Goal: Transaction & Acquisition: Obtain resource

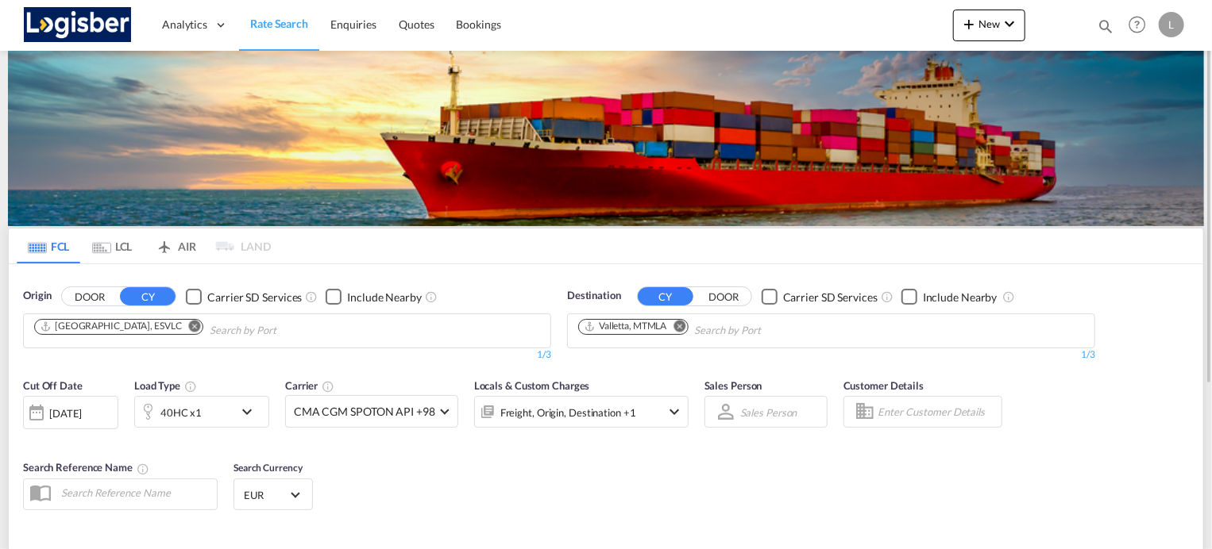
scroll to position [235, 0]
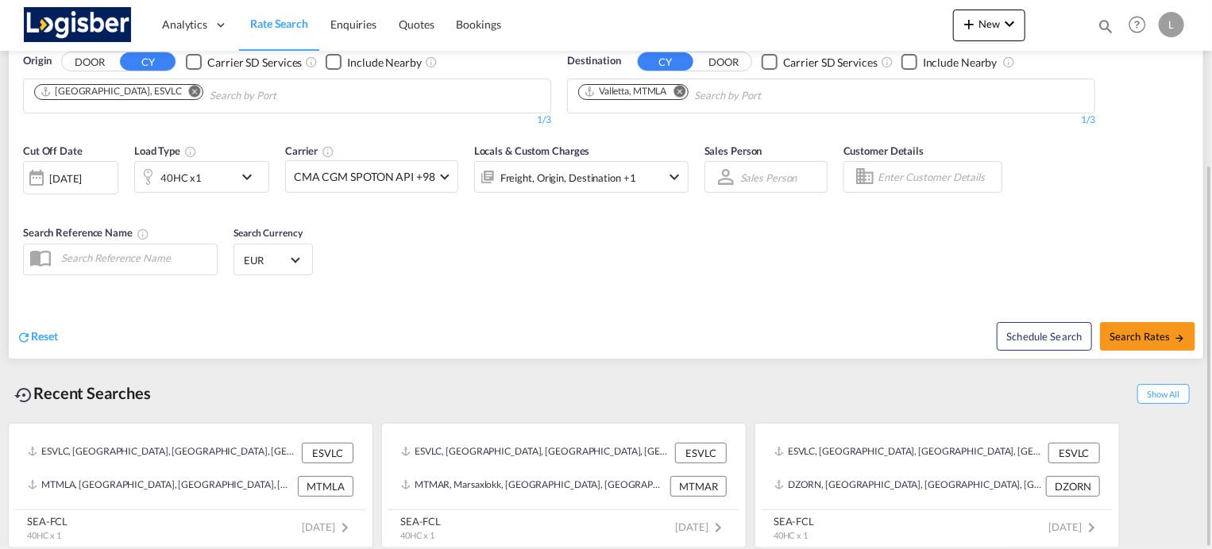
click at [82, 175] on div "[DATE]" at bounding box center [65, 178] width 33 height 14
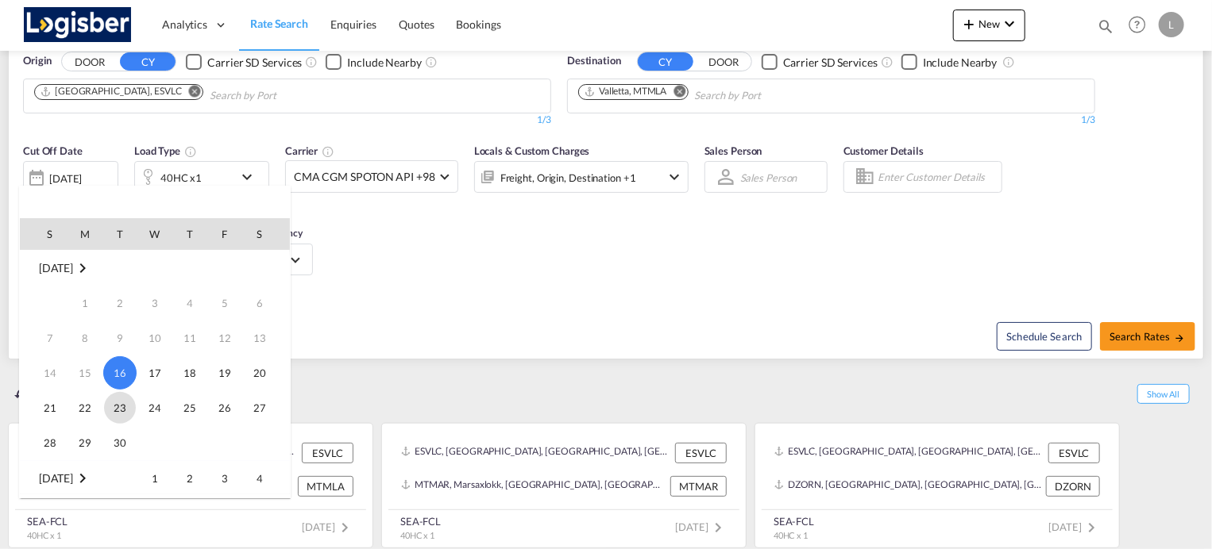
click at [120, 404] on span "23" at bounding box center [120, 408] width 32 height 32
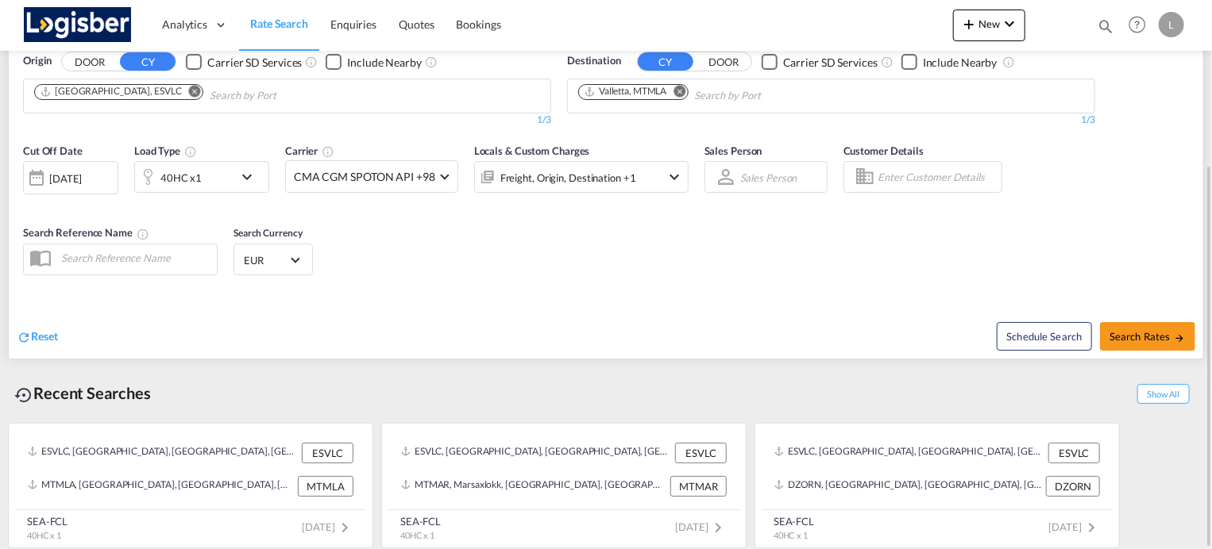
click at [247, 174] on md-icon "icon-chevron-down" at bounding box center [250, 177] width 27 height 19
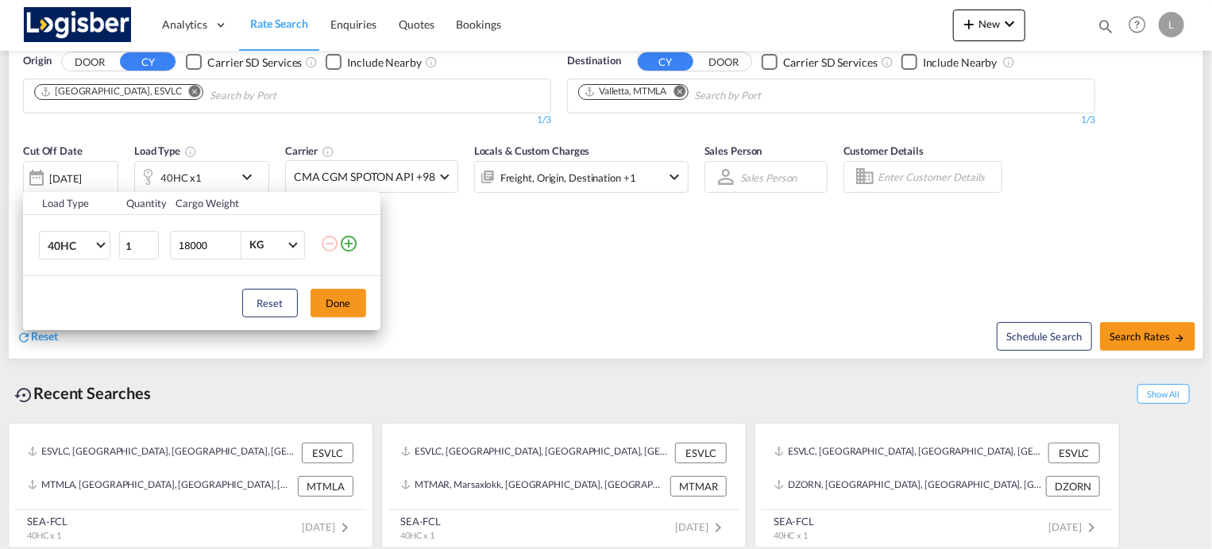
drag, startPoint x: 191, startPoint y: 241, endPoint x: 176, endPoint y: 243, distance: 15.3
click at [177, 243] on input "18000" at bounding box center [209, 245] width 64 height 27
type input "24000"
click at [345, 302] on button "Done" at bounding box center [338, 303] width 56 height 29
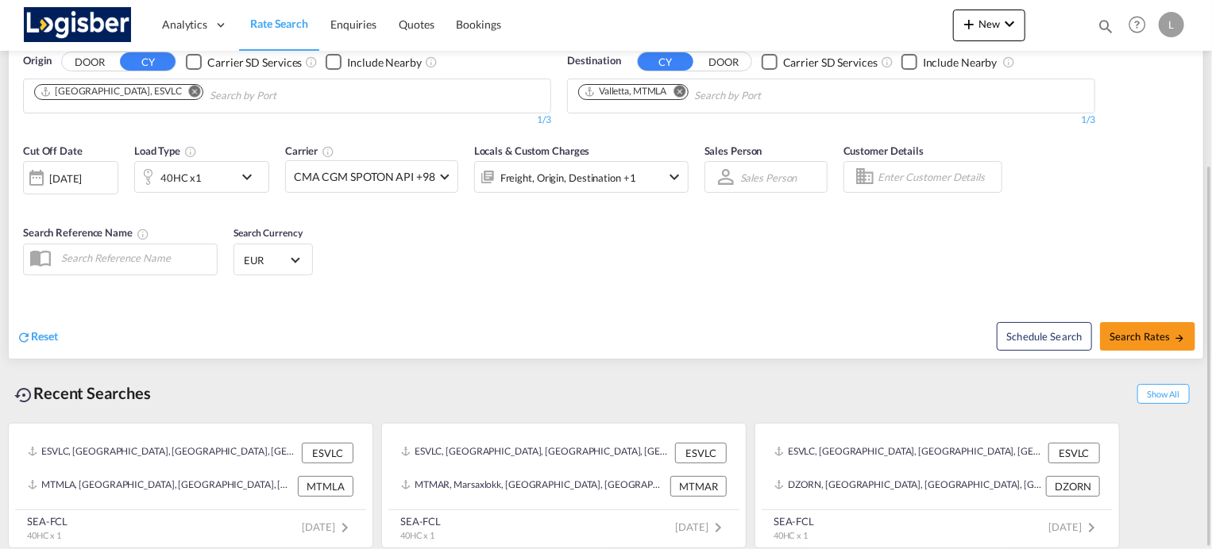
scroll to position [0, 0]
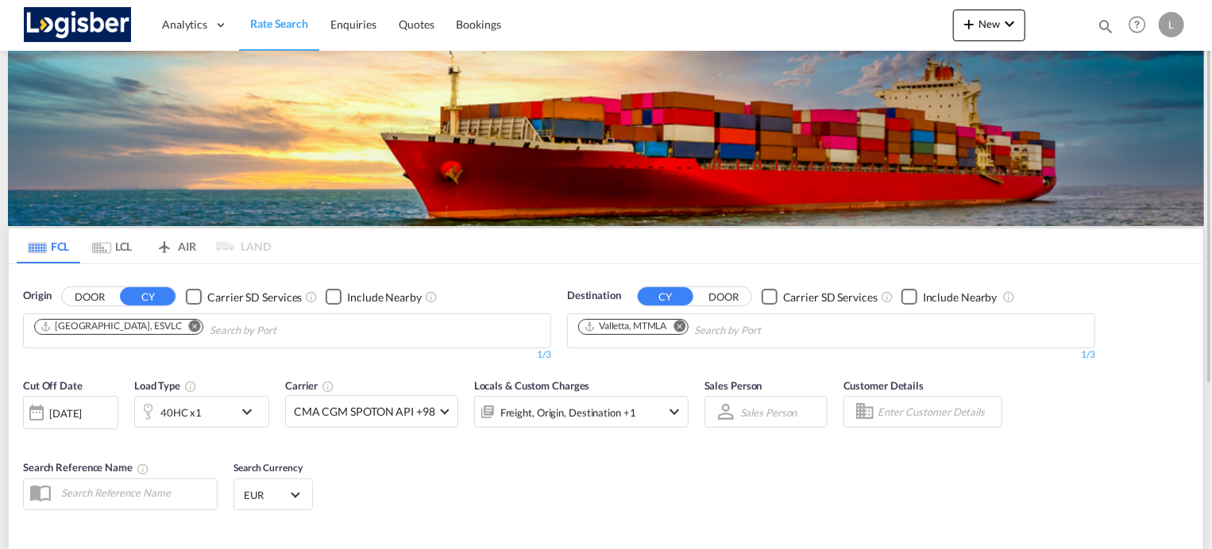
click at [189, 326] on md-icon "Remove" at bounding box center [195, 326] width 12 height 12
click at [137, 326] on input "Chips input." at bounding box center [109, 330] width 151 height 25
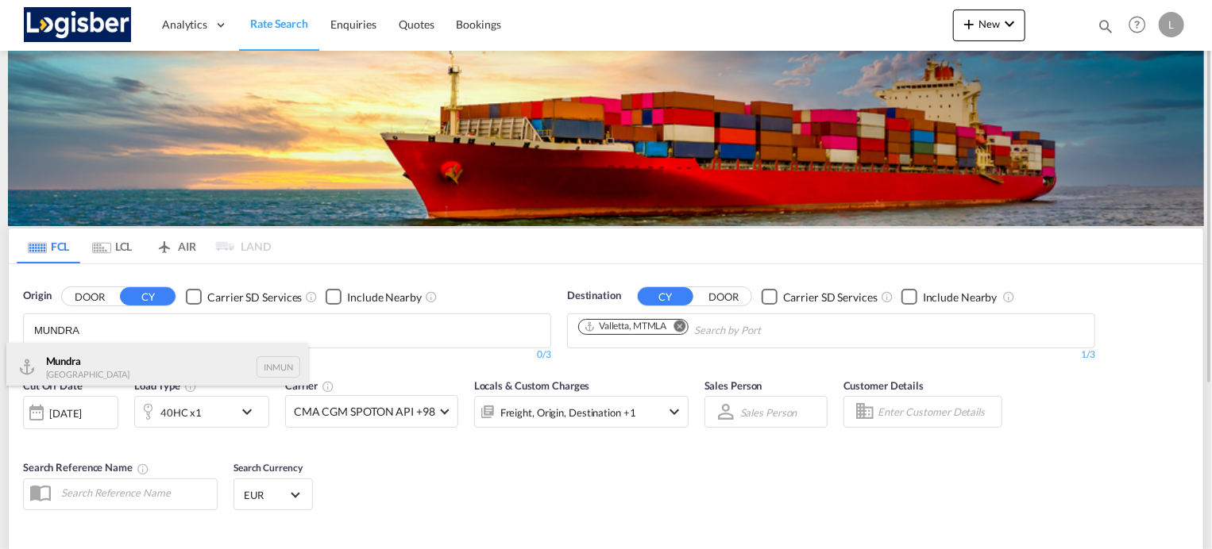
type input "MUNDRA"
click at [148, 358] on div "Mundra India INMUN" at bounding box center [157, 367] width 302 height 48
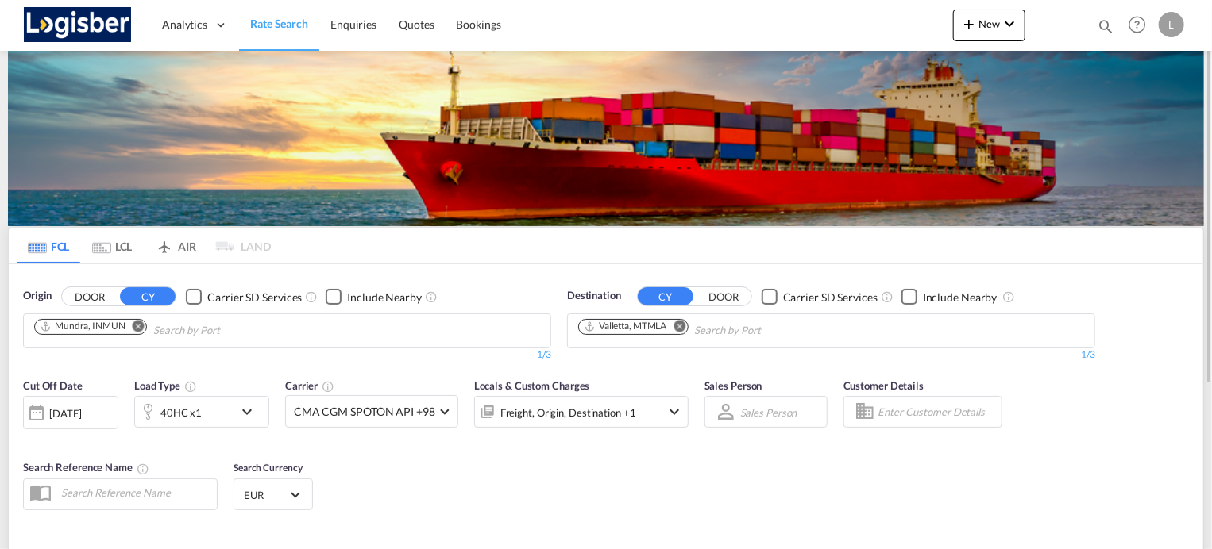
click at [681, 323] on md-icon "Remove" at bounding box center [680, 326] width 12 height 12
click at [663, 330] on body "Analytics Dashboard Rate Search Enquiries Quotes Bookings" at bounding box center [606, 274] width 1212 height 549
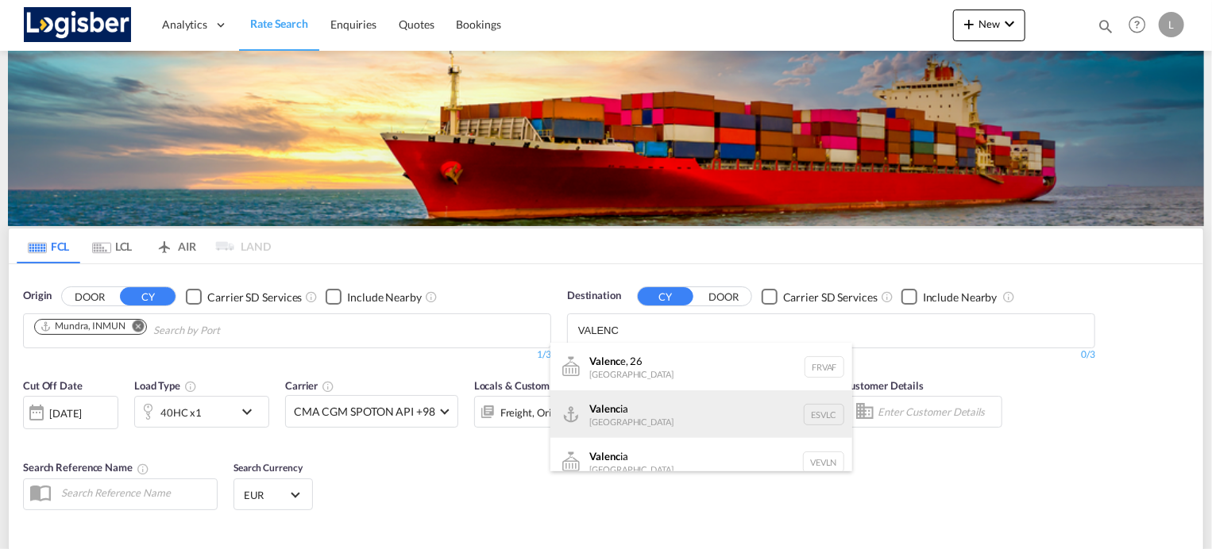
type input "VALENC"
click at [629, 409] on div "Valenc ia [GEOGRAPHIC_DATA] ESVLC" at bounding box center [701, 415] width 302 height 48
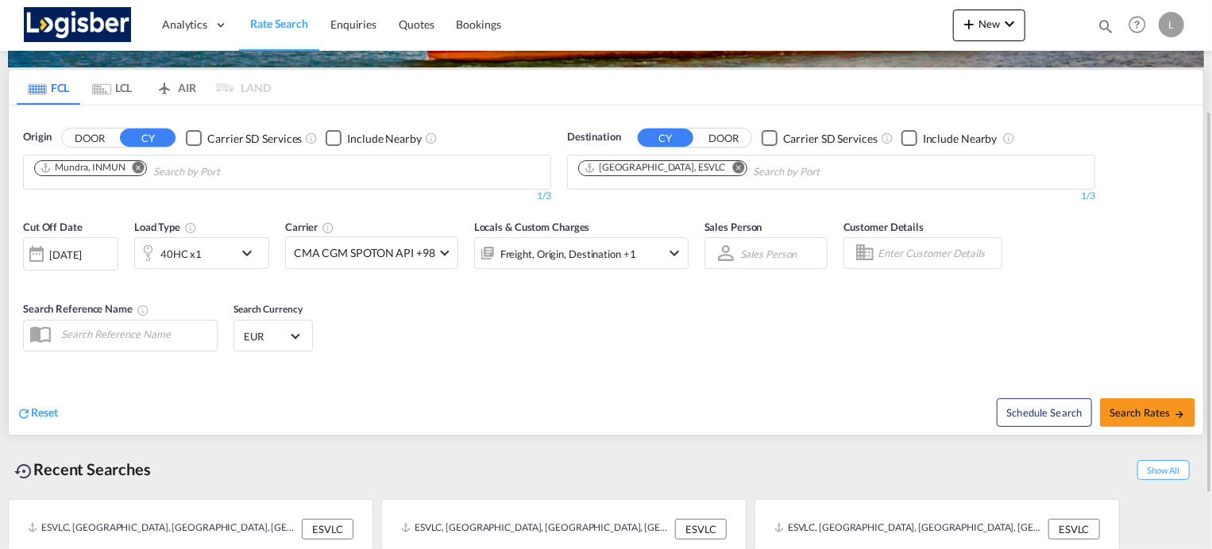
scroll to position [235, 0]
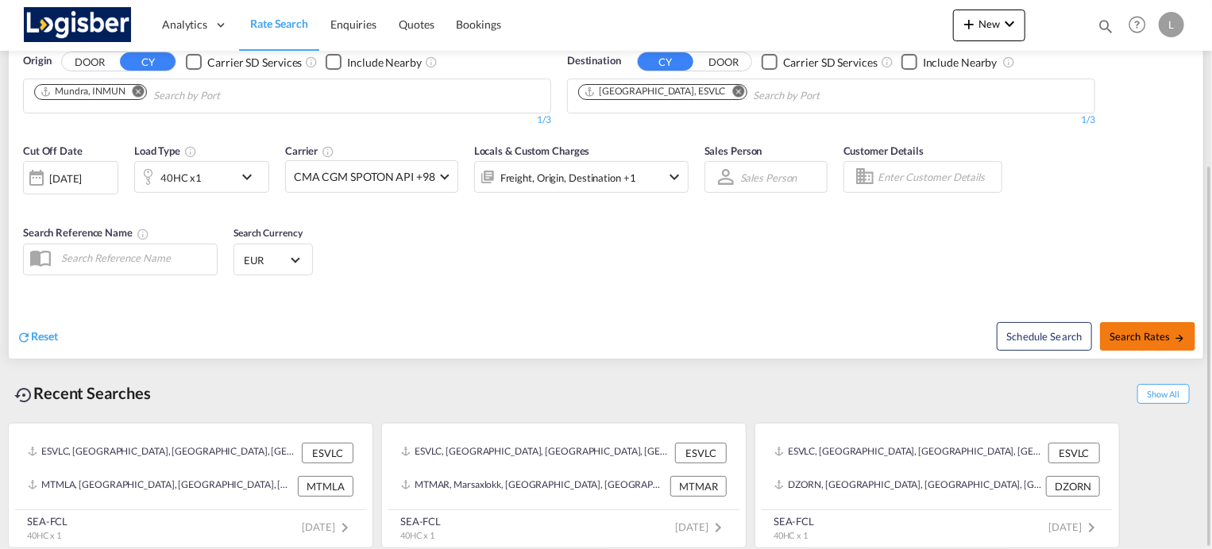
click at [1140, 337] on span "Search Rates" at bounding box center [1147, 336] width 76 height 13
type input "INMUN to ESVLC / [DATE]"
